Goal: Task Accomplishment & Management: Manage account settings

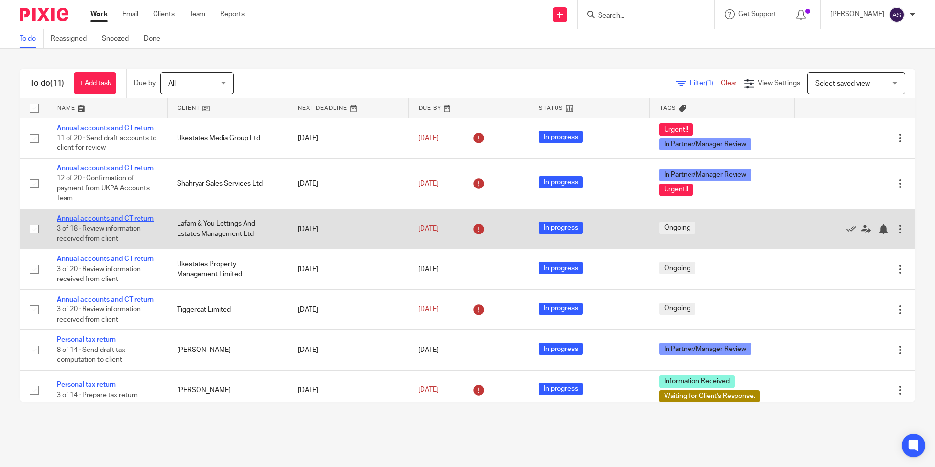
click at [108, 218] on link "Annual accounts and CT return" at bounding box center [105, 218] width 97 height 7
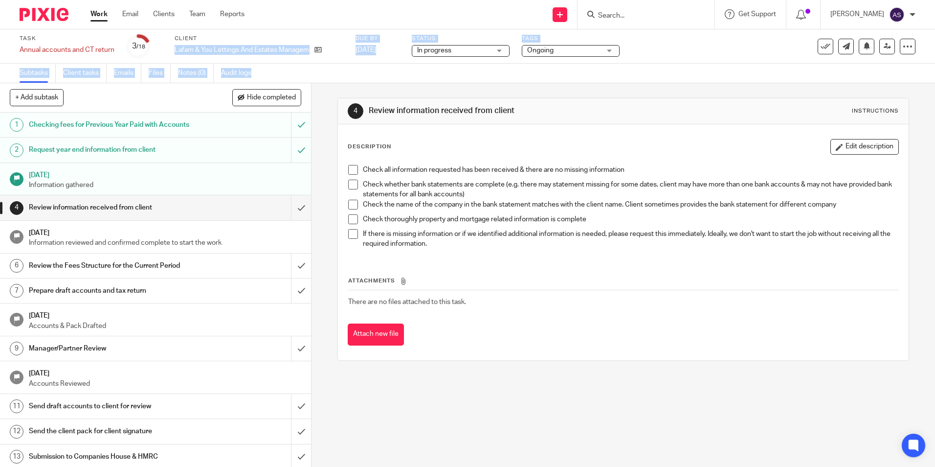
drag, startPoint x: 175, startPoint y: 50, endPoint x: 315, endPoint y: 64, distance: 140.5
click at [315, 64] on div "Task Annual accounts and CT return Save Annual accounts and CT return 3 /18 Cli…" at bounding box center [467, 56] width 935 height 54
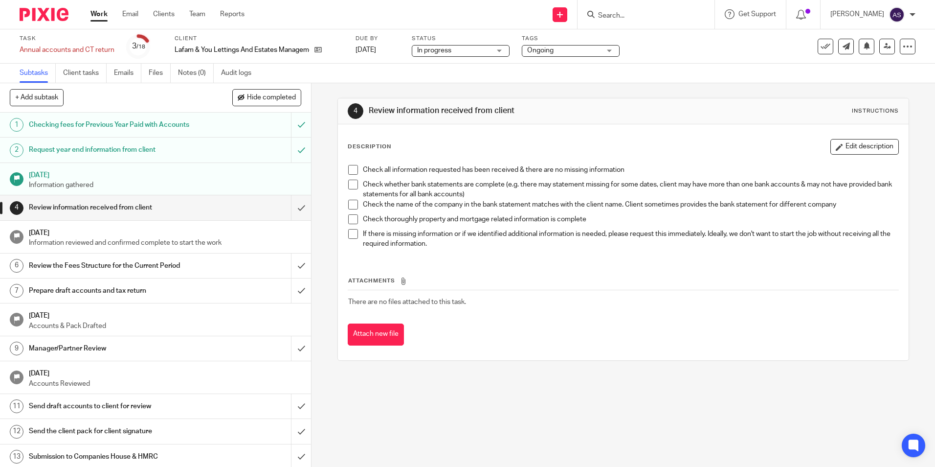
drag, startPoint x: 315, startPoint y: 64, endPoint x: 316, endPoint y: 78, distance: 14.3
click at [318, 83] on div "4 Review information received from client Instructions Description Edit descrip…" at bounding box center [624, 275] width 624 height 384
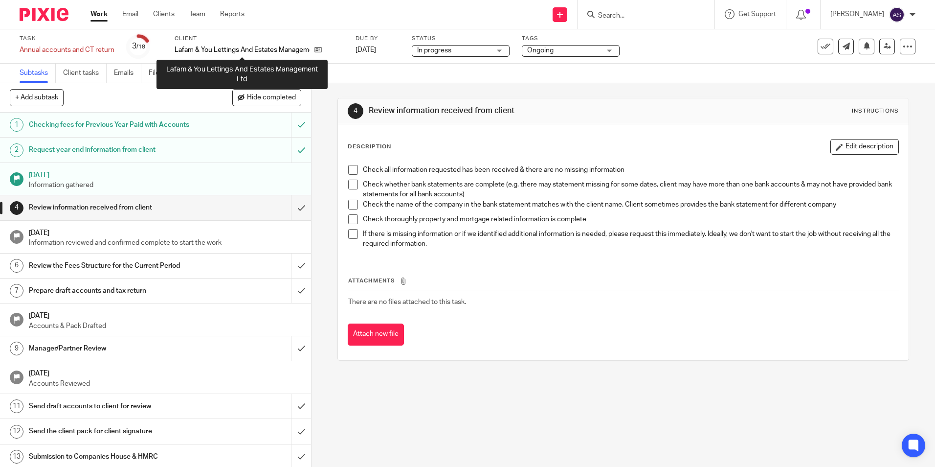
click at [262, 49] on p "Lafam & You Lettings And Estates Management Ltd" at bounding box center [242, 50] width 135 height 10
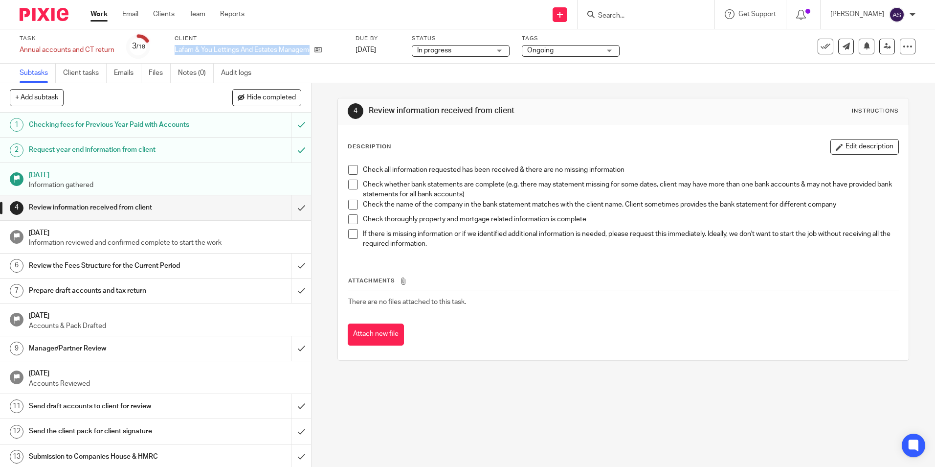
click at [262, 49] on p "Lafam & You Lettings And Estates Management Ltd" at bounding box center [242, 50] width 135 height 10
copy div "Lafam & You Lettings And Estates Management Ltd"
click at [319, 50] on icon at bounding box center [318, 49] width 7 height 7
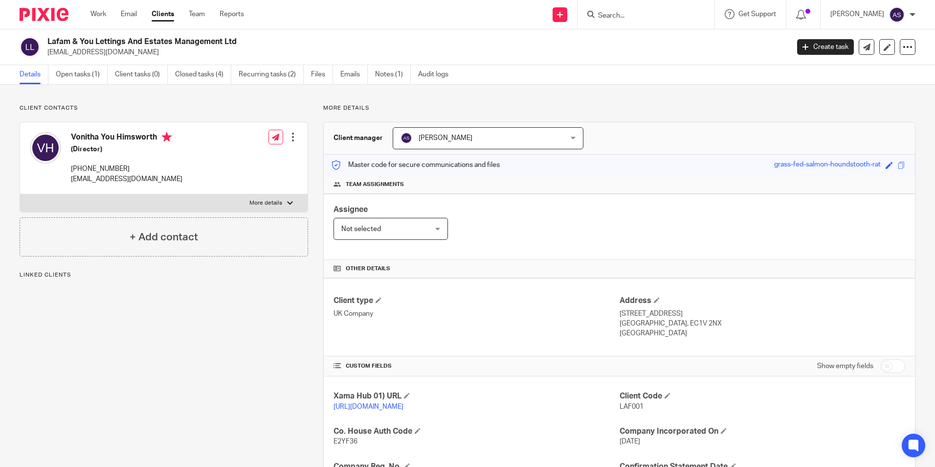
drag, startPoint x: 0, startPoint y: 0, endPoint x: 232, endPoint y: 31, distance: 234.5
click at [232, 31] on div "Lafam & You Lettings And Estates Management Ltd [EMAIL_ADDRESS][DOMAIN_NAME] Cr…" at bounding box center [467, 47] width 935 height 36
drag, startPoint x: 232, startPoint y: 31, endPoint x: 220, endPoint y: 39, distance: 14.9
click at [219, 39] on h2 "Lafam & You Lettings And Estates Management Ltd" at bounding box center [341, 42] width 588 height 10
drag, startPoint x: 237, startPoint y: 41, endPoint x: 48, endPoint y: 34, distance: 189.4
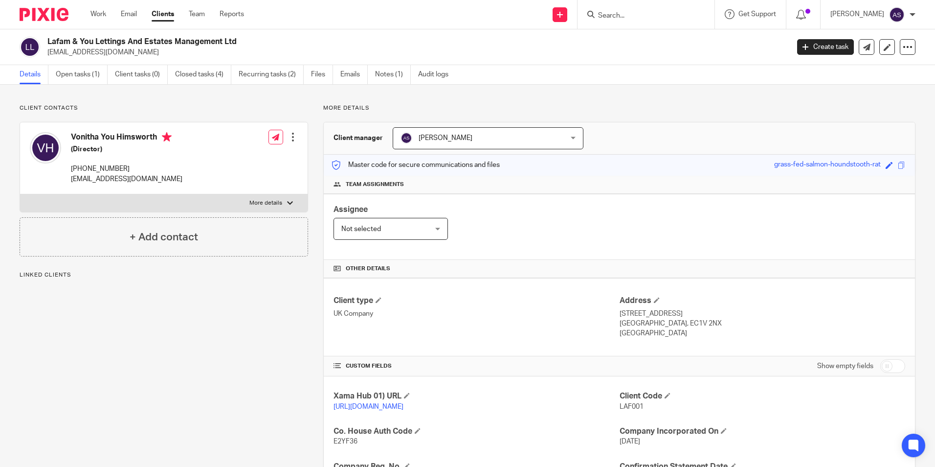
click at [48, 34] on div "Lafam & You Lettings And Estates Management Ltd vmechyh1408@gmail.com Create ta…" at bounding box center [467, 47] width 935 height 36
copy h2 "Lafam & You Lettings And Estates Management Ltd"
click at [575, 247] on div "Assignee Not selected Not selected Not selected Aarshika Awale Aayush Niraula A…" at bounding box center [619, 227] width 591 height 66
click at [194, 173] on div "Vonitha You Himsworth (Director) +44 796 988 5614 vmechyh1408@gmail.com Edit co…" at bounding box center [164, 158] width 288 height 72
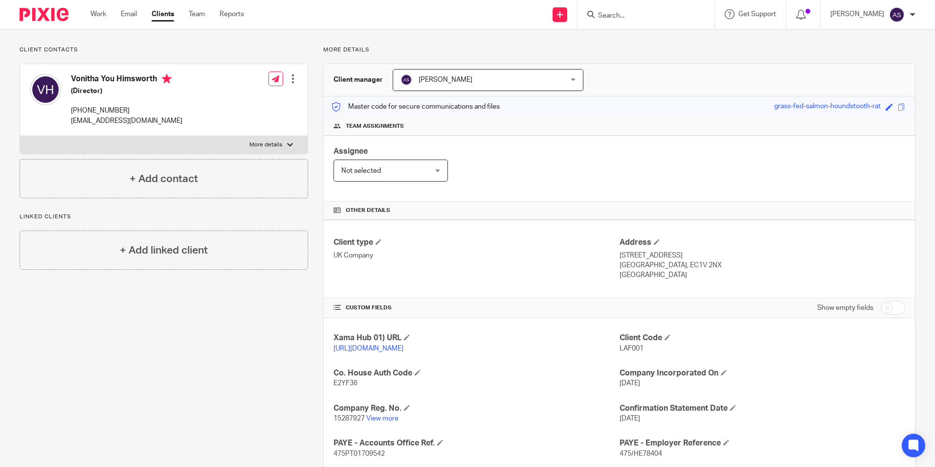
scroll to position [147, 0]
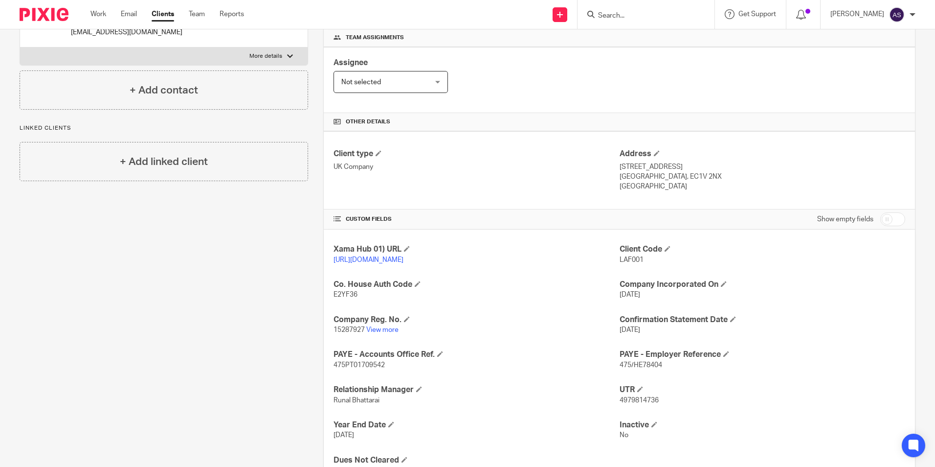
click at [385, 335] on p "15287927 View more" at bounding box center [477, 330] width 286 height 10
click at [385, 333] on link "View more" at bounding box center [382, 329] width 32 height 7
